Goal: Register for event/course

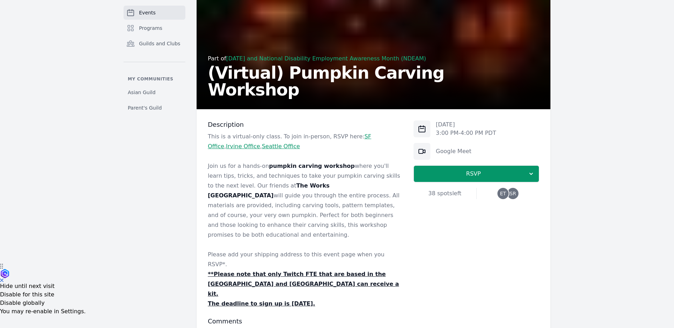
scroll to position [70, 0]
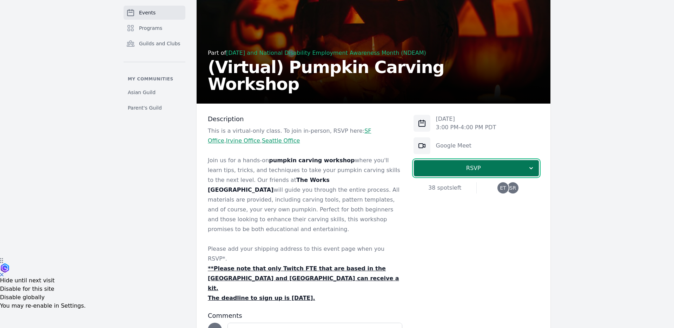
click at [465, 168] on span "RSVP" at bounding box center [474, 168] width 108 height 8
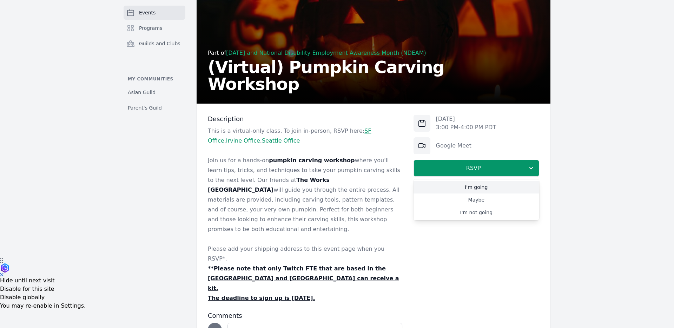
click at [504, 189] on link "I'm going" at bounding box center [477, 187] width 126 height 13
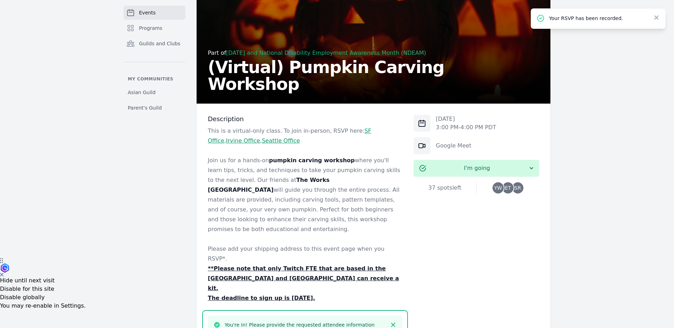
scroll to position [352, 0]
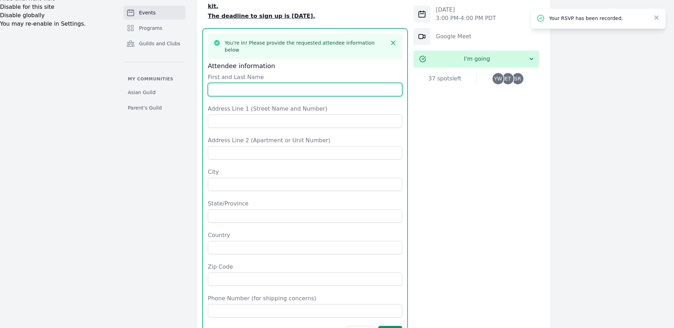
click at [256, 83] on input "First and Last Name" at bounding box center [305, 89] width 195 height 13
type input "[PERSON_NAME]"
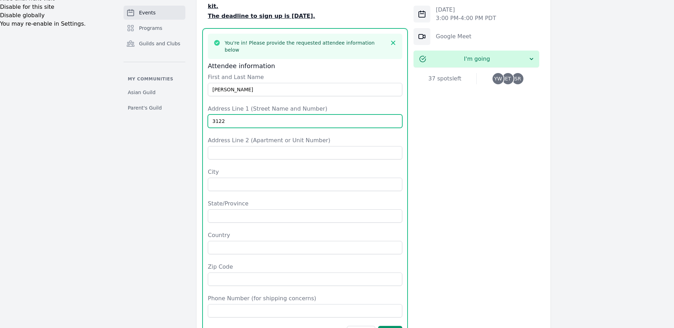
type input "[STREET_ADDRESS]"
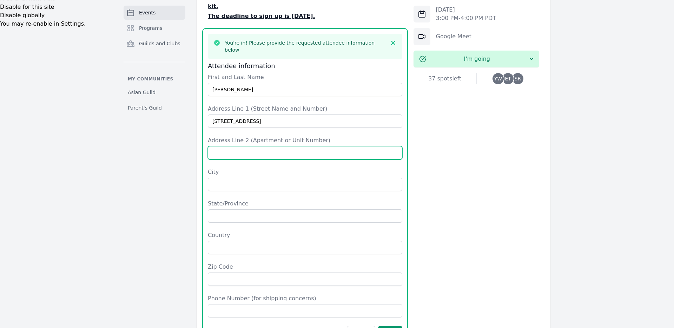
type input "NA"
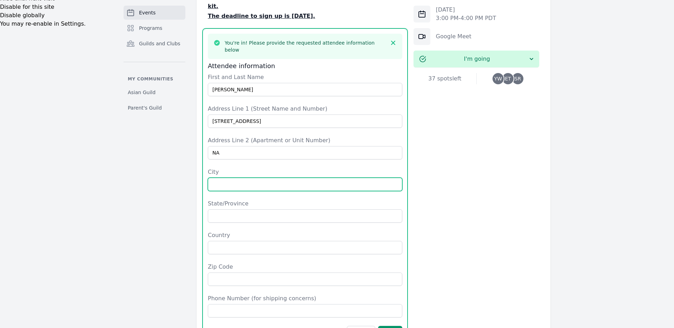
type input "[GEOGRAPHIC_DATA][PERSON_NAME]"
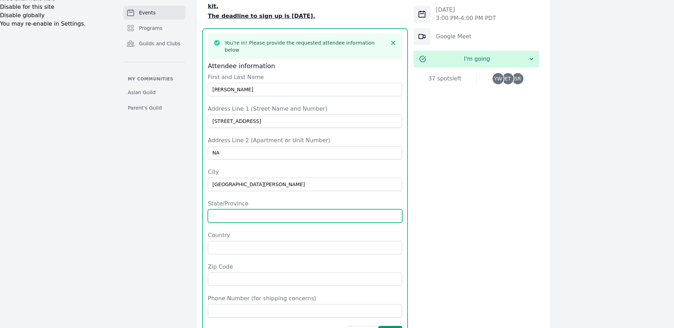
type input "CA"
type input "[GEOGRAPHIC_DATA]"
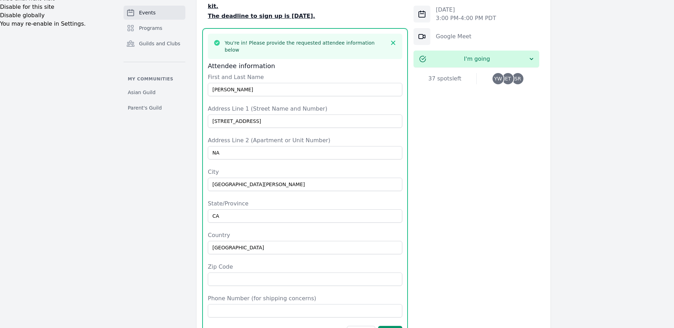
type input "95132"
type input "3522135286"
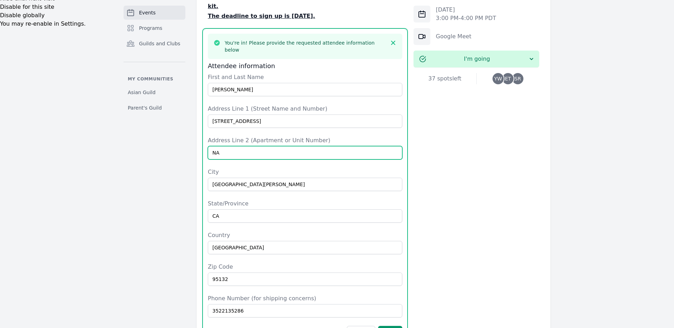
click at [243, 146] on input "NA" at bounding box center [305, 152] width 195 height 13
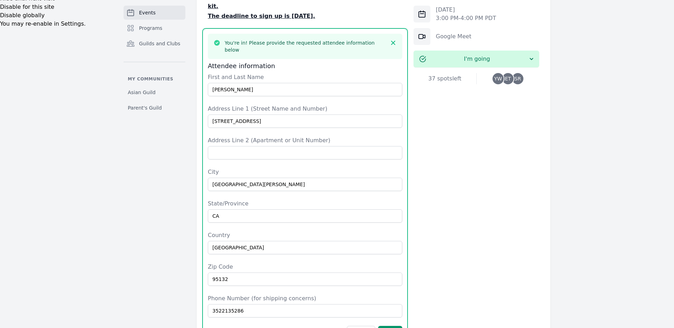
click at [108, 248] on div "Events Programs Guilds and Clubs My communities Asian Guild Parent's Guild Part…" at bounding box center [337, 55] width 674 height 765
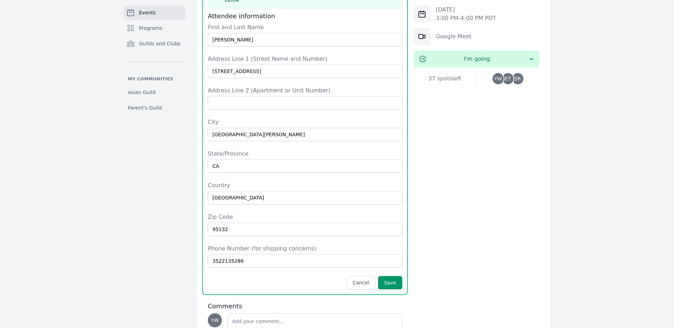
scroll to position [403, 0]
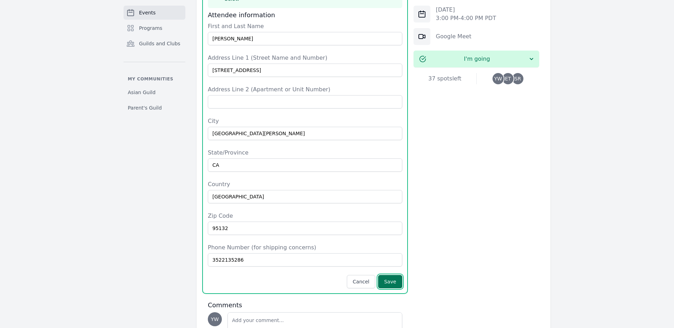
click at [396, 275] on button "Save" at bounding box center [390, 281] width 24 height 13
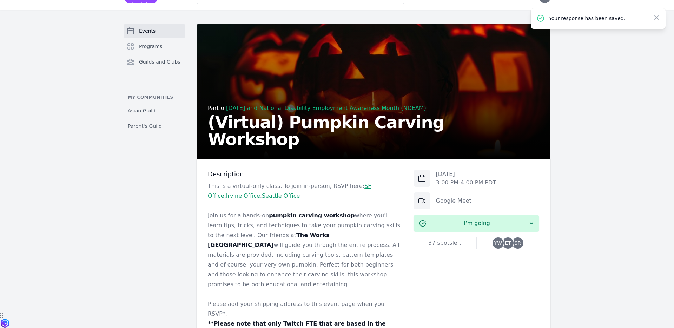
scroll to position [0, 0]
